Goal: Information Seeking & Learning: Learn about a topic

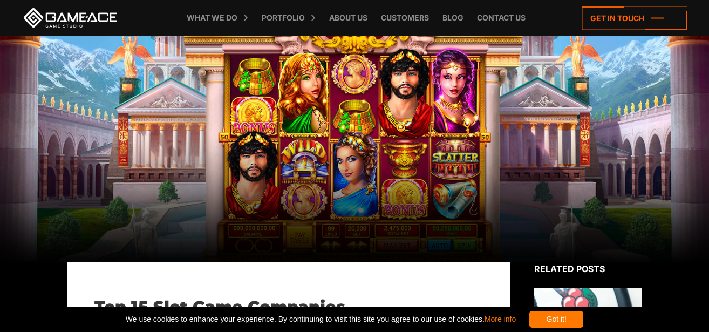
click at [332, 128] on div at bounding box center [354, 149] width 709 height 227
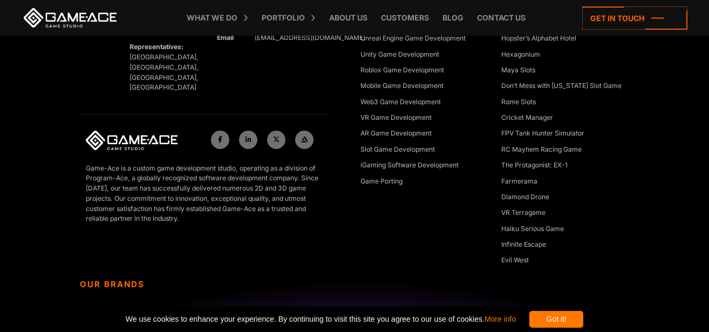
scroll to position [5086, 0]
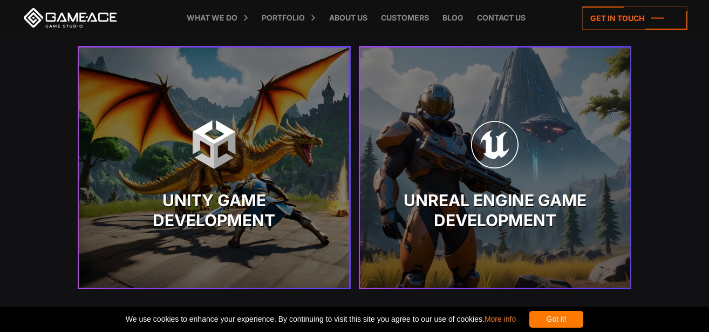
scroll to position [2231, 0]
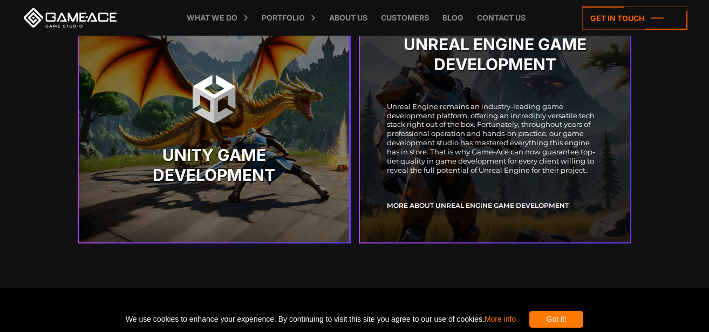
click at [503, 107] on img at bounding box center [495, 99] width 49 height 49
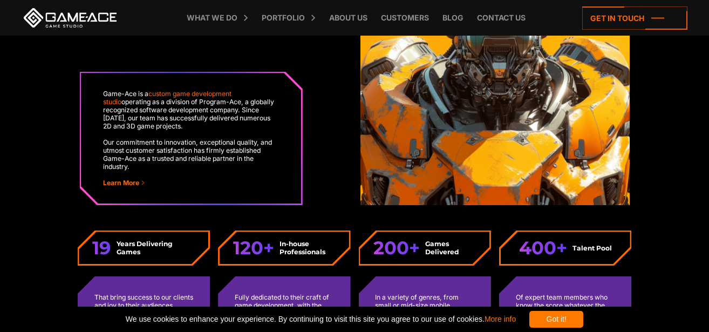
click at [461, 120] on img at bounding box center [495, 88] width 269 height 233
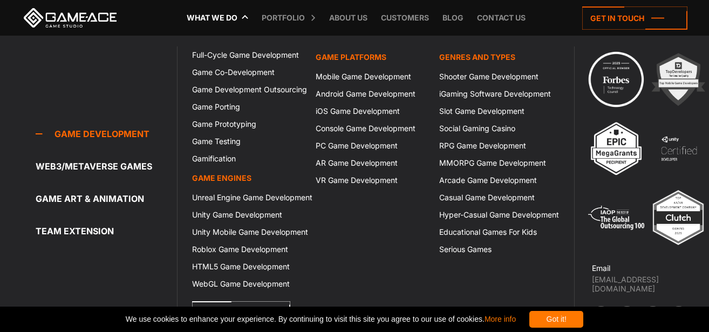
scroll to position [3202, 0]
click at [486, 112] on link "Slot Game Development" at bounding box center [495, 111] width 124 height 17
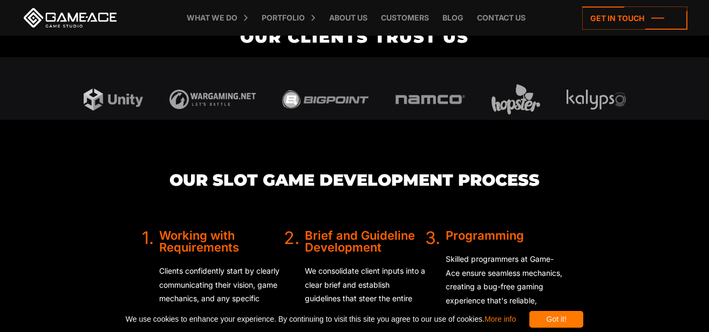
scroll to position [2339, 0]
